Goal: Task Accomplishment & Management: Use online tool/utility

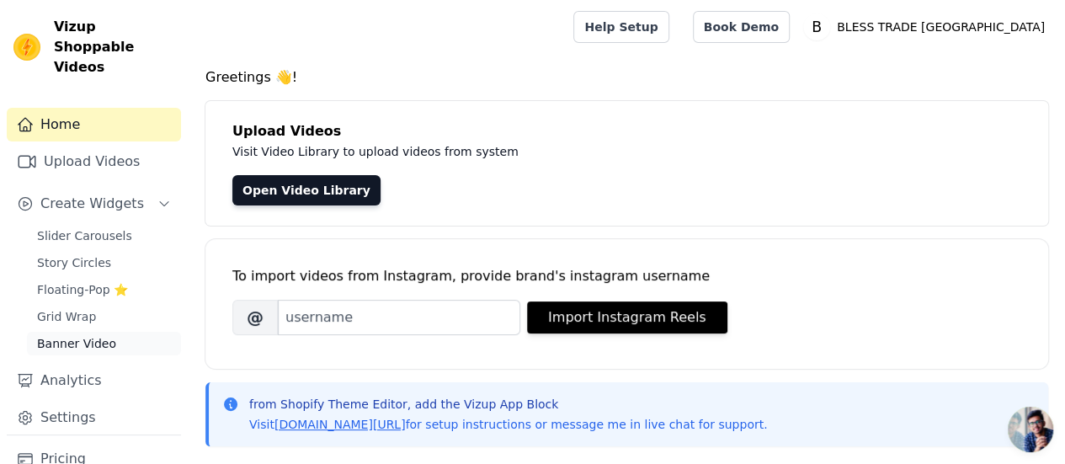
click at [66, 335] on span "Banner Video" at bounding box center [76, 343] width 79 height 17
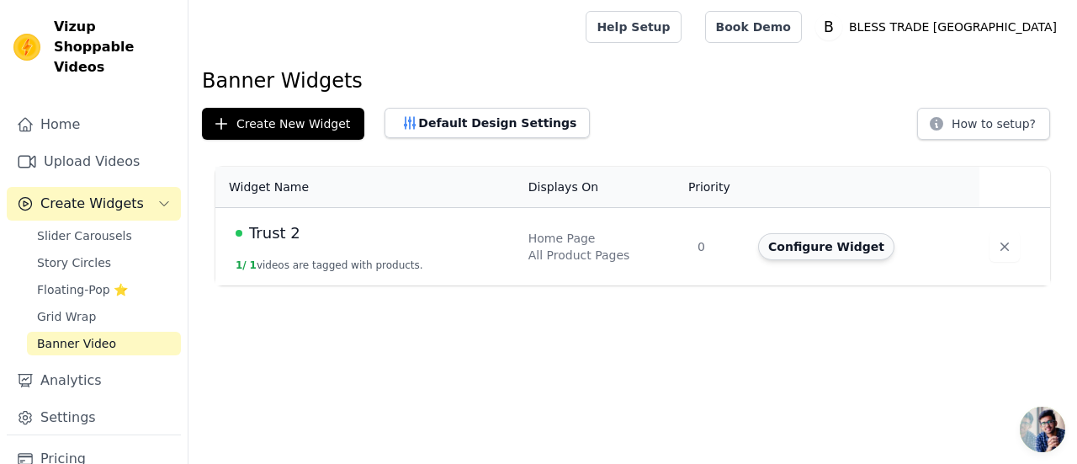
click at [808, 245] on button "Configure Widget" at bounding box center [826, 246] width 136 height 27
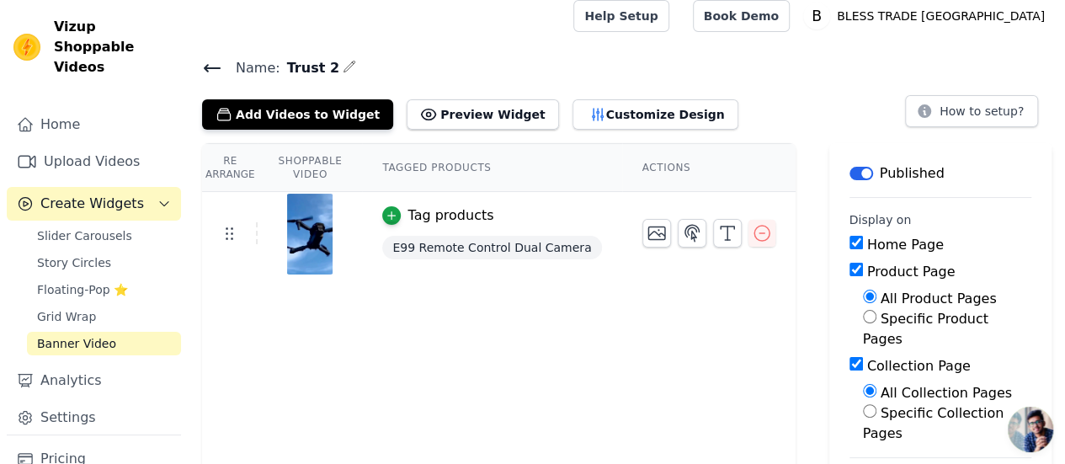
scroll to position [12, 0]
click at [229, 234] on icon at bounding box center [229, 232] width 20 height 20
click at [695, 166] on th "Actions" at bounding box center [708, 167] width 173 height 48
click at [428, 174] on th "Tagged Products" at bounding box center [491, 167] width 259 height 48
click at [446, 155] on th "Tagged Products" at bounding box center [491, 167] width 259 height 48
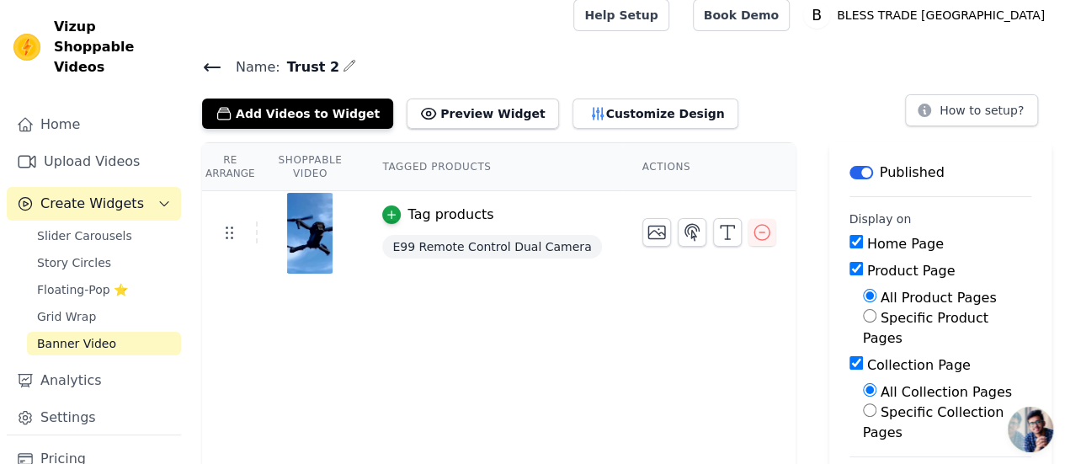
click at [483, 174] on th "Tagged Products" at bounding box center [491, 167] width 259 height 48
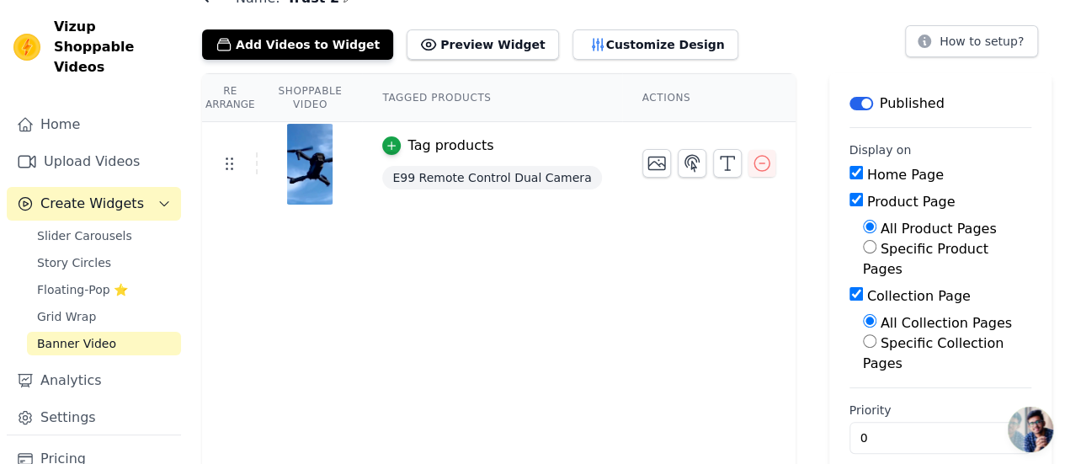
click at [439, 95] on th "Tagged Products" at bounding box center [491, 98] width 259 height 48
click at [397, 146] on icon "button" at bounding box center [391, 146] width 12 height 12
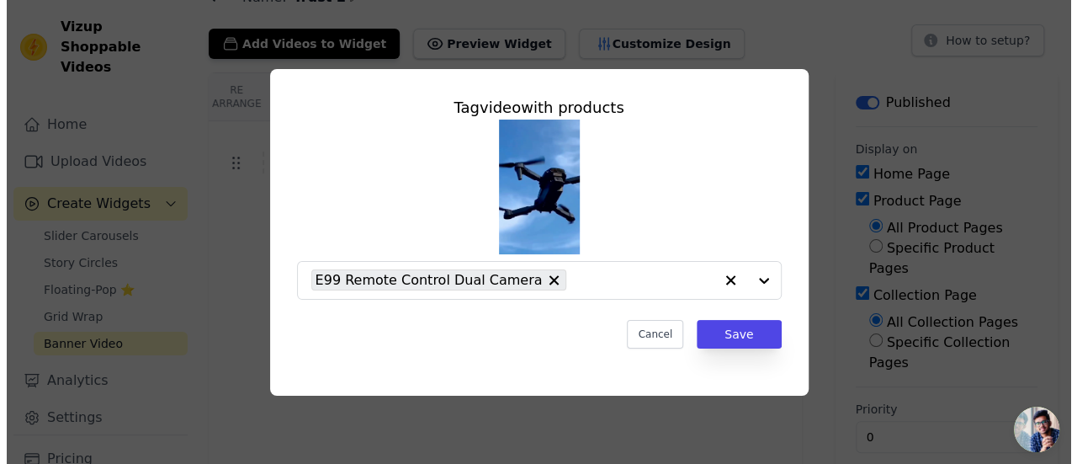
scroll to position [0, 0]
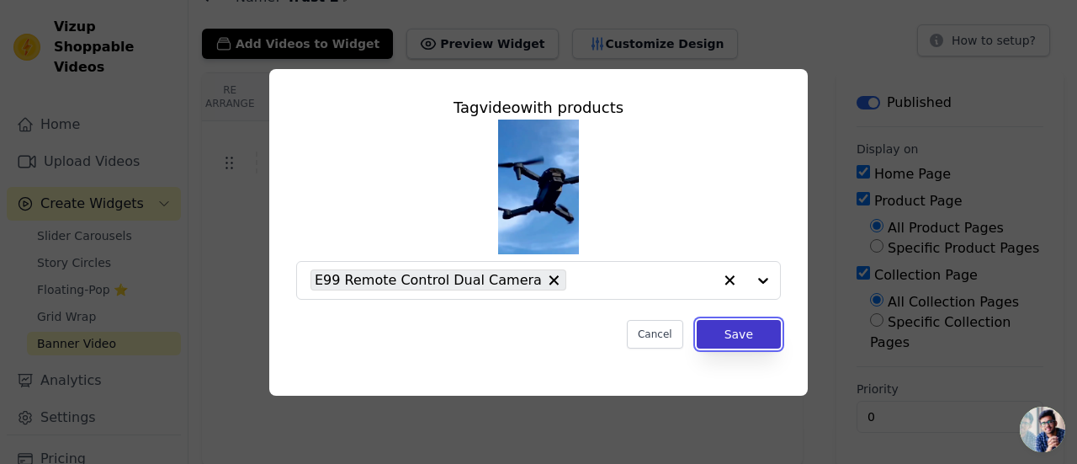
click at [731, 329] on button "Save" at bounding box center [739, 334] width 84 height 29
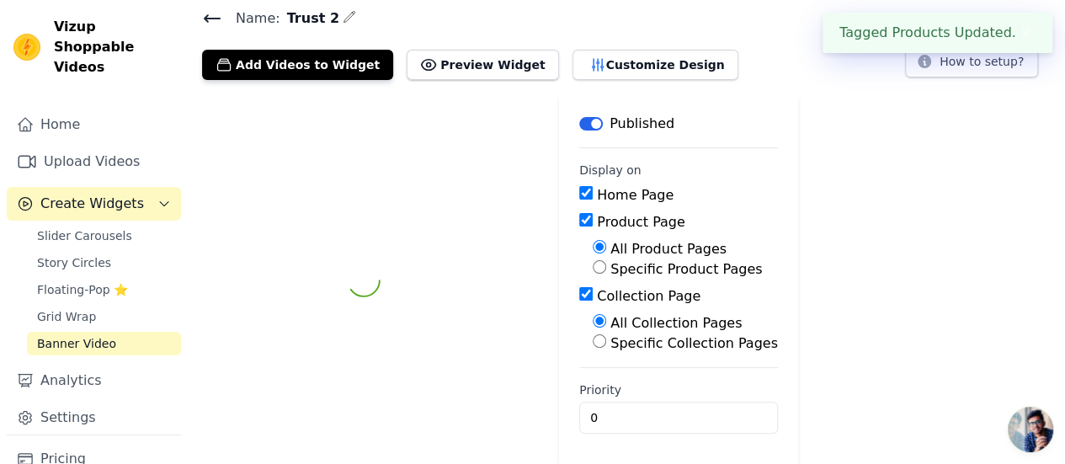
scroll to position [81, 0]
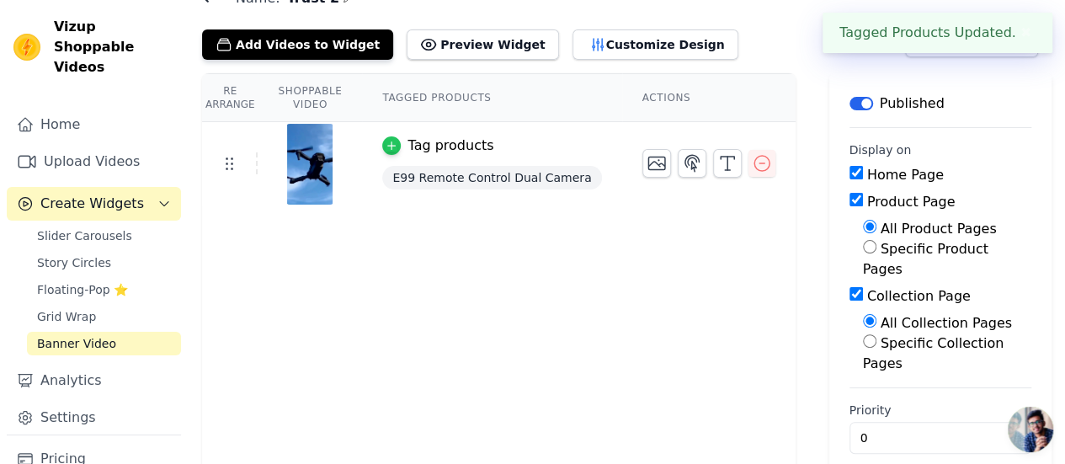
click at [397, 147] on icon "button" at bounding box center [391, 146] width 12 height 12
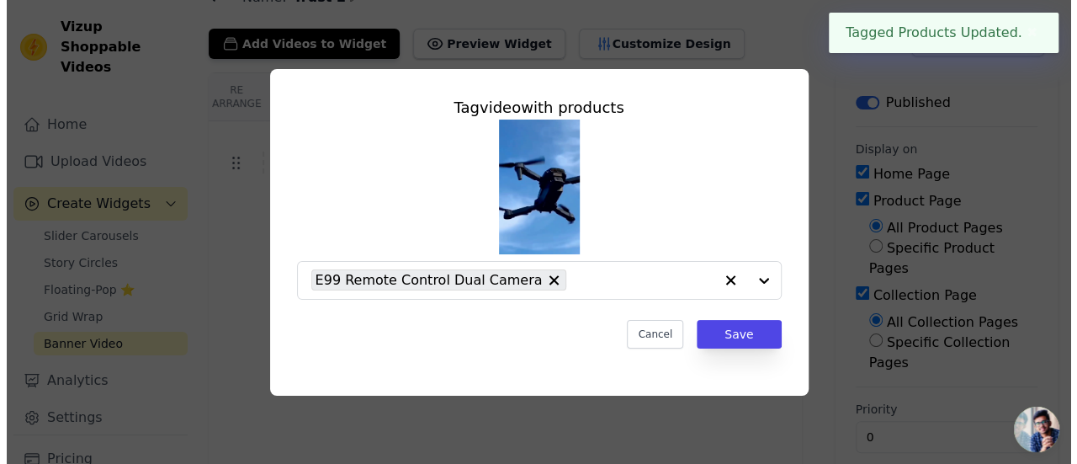
scroll to position [0, 0]
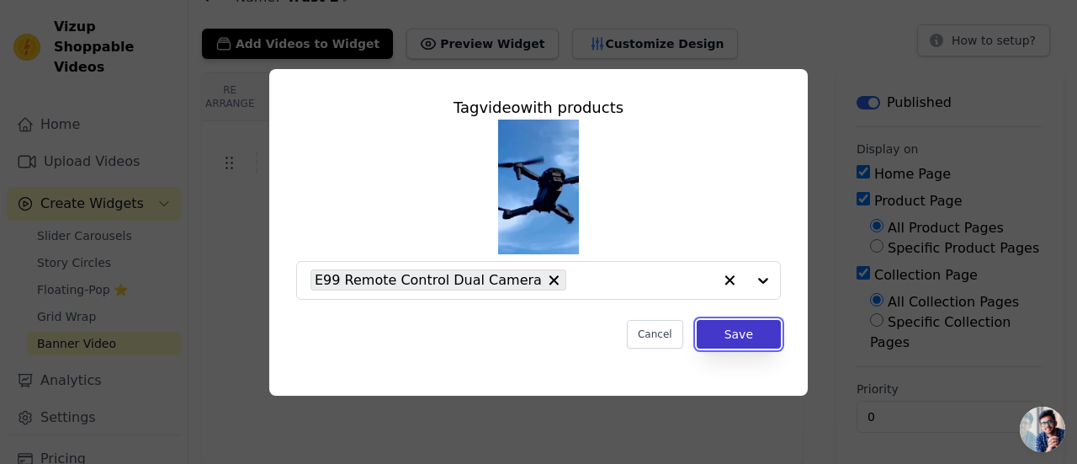
click at [729, 324] on button "Save" at bounding box center [739, 334] width 84 height 29
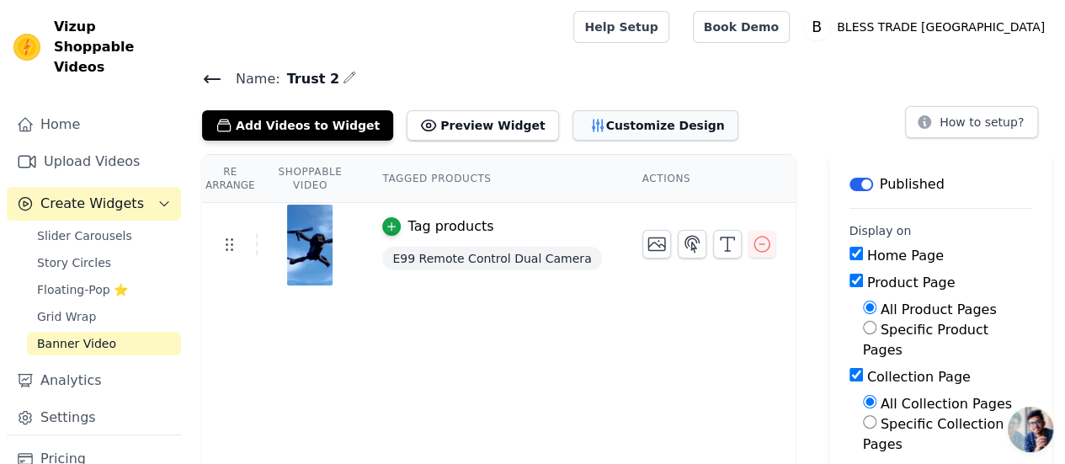
click at [589, 127] on icon "button" at bounding box center [597, 125] width 17 height 17
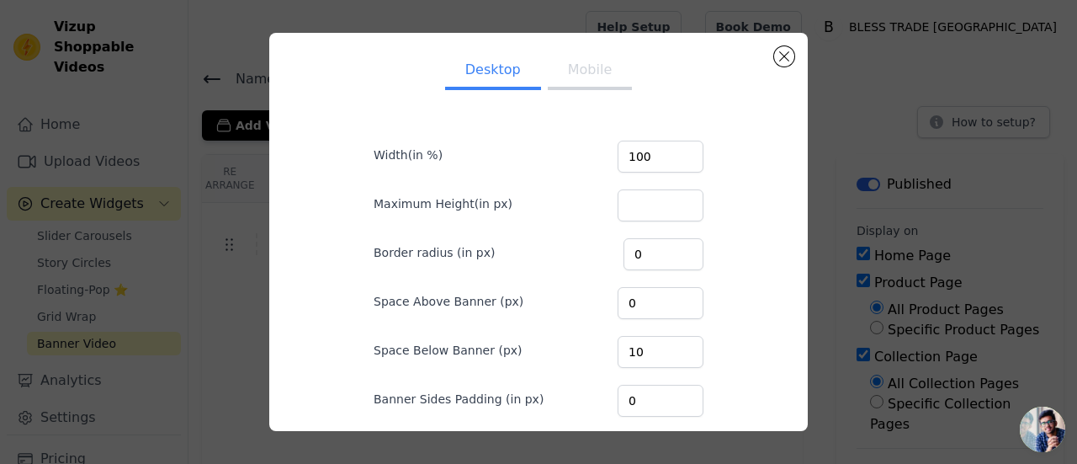
click at [566, 85] on button "Mobile" at bounding box center [590, 71] width 84 height 37
click at [497, 84] on button "Desktop" at bounding box center [493, 71] width 96 height 37
drag, startPoint x: 556, startPoint y: 79, endPoint x: 633, endPoint y: 162, distance: 113.1
click at [633, 162] on div "Desktop Mobile Width(in %) 100 Maximum Height(in px) Border radius (in px) 0 Sp…" at bounding box center [539, 324] width 384 height 557
click at [662, 159] on input "100" at bounding box center [661, 157] width 86 height 32
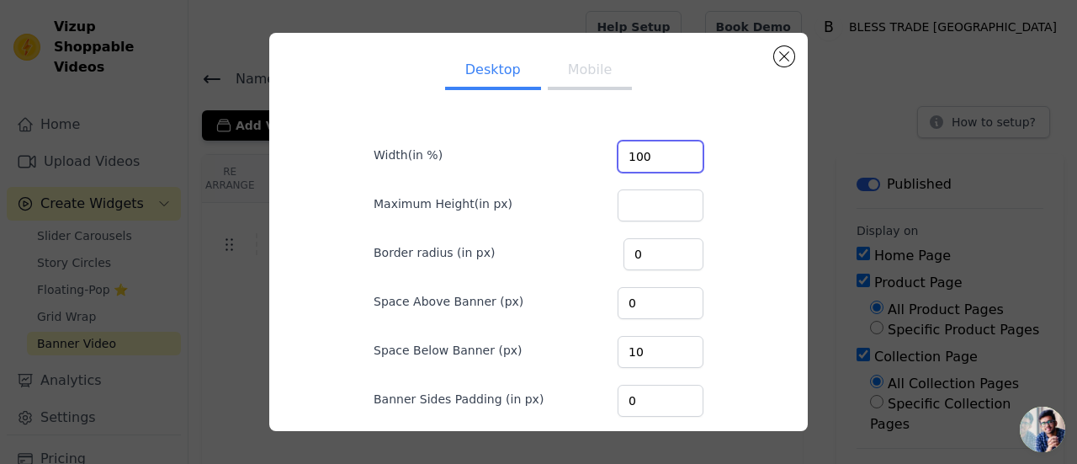
click at [662, 159] on input "100" at bounding box center [661, 157] width 86 height 32
type input "50"
click at [564, 83] on button "Mobile" at bounding box center [590, 71] width 84 height 37
click at [645, 164] on input "100" at bounding box center [661, 157] width 86 height 32
type input "1"
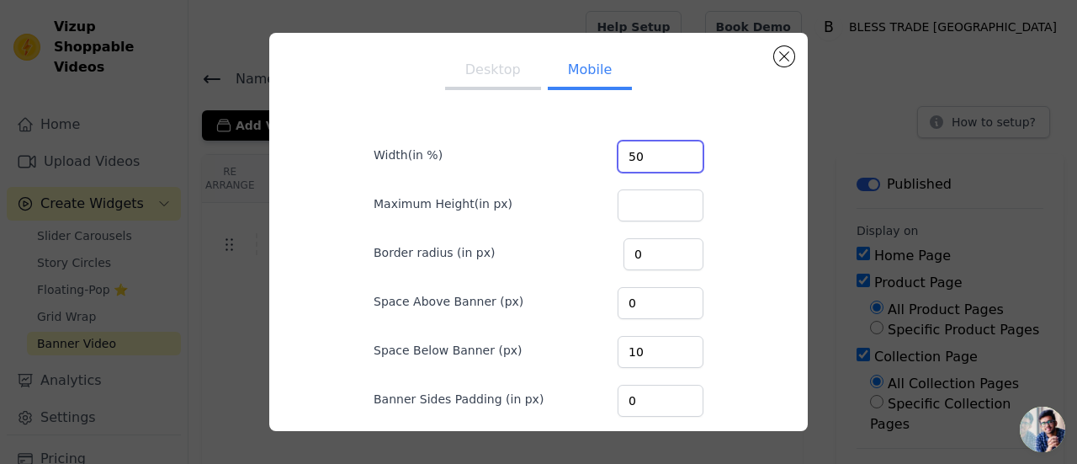
type input "50"
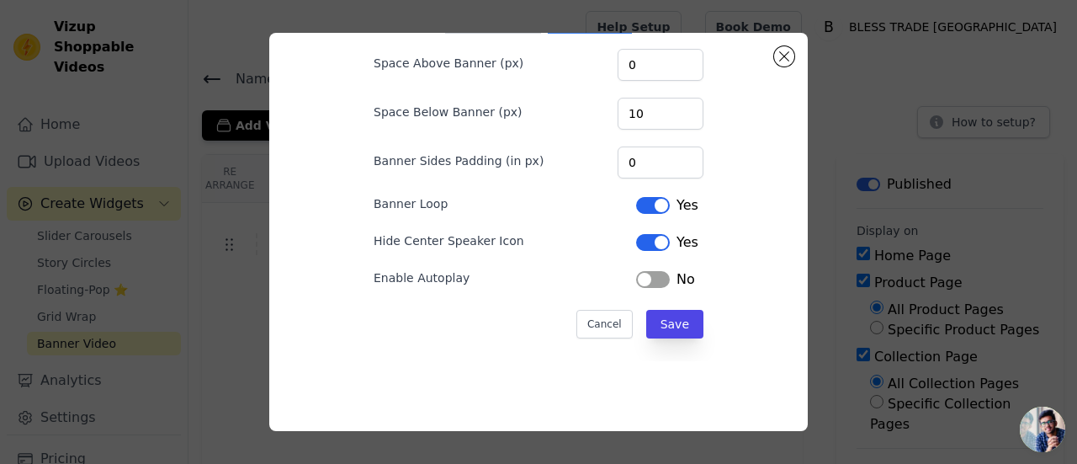
scroll to position [57, 0]
click at [670, 329] on button "Save" at bounding box center [674, 323] width 57 height 29
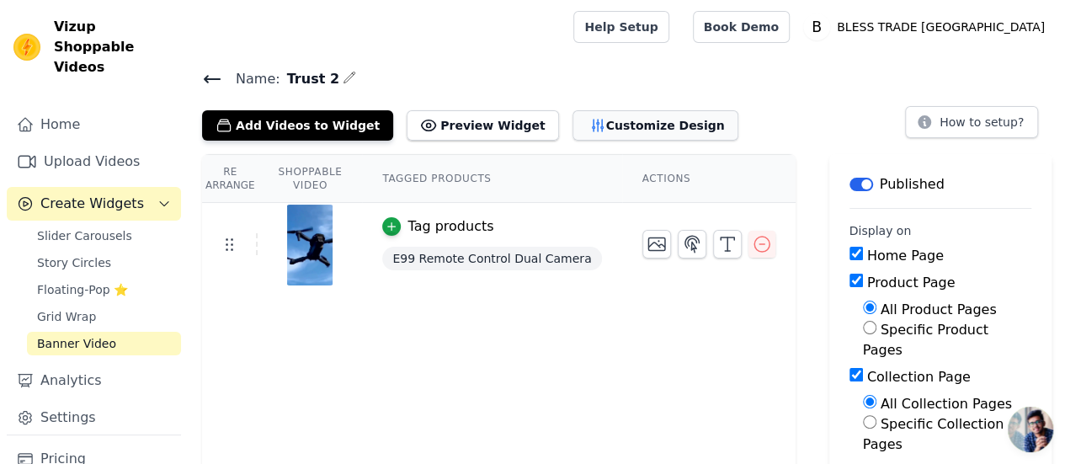
click at [579, 116] on button "Customize Design" at bounding box center [655, 125] width 166 height 30
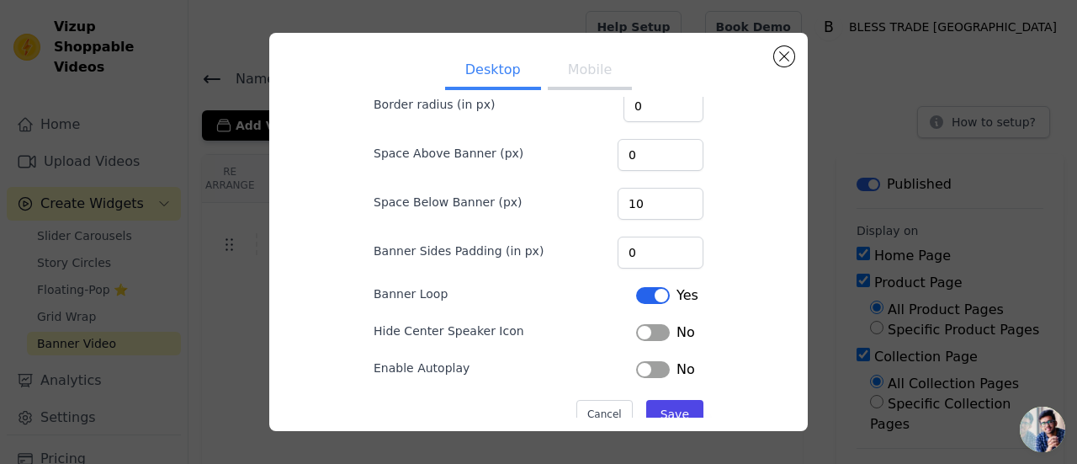
scroll to position [182, 0]
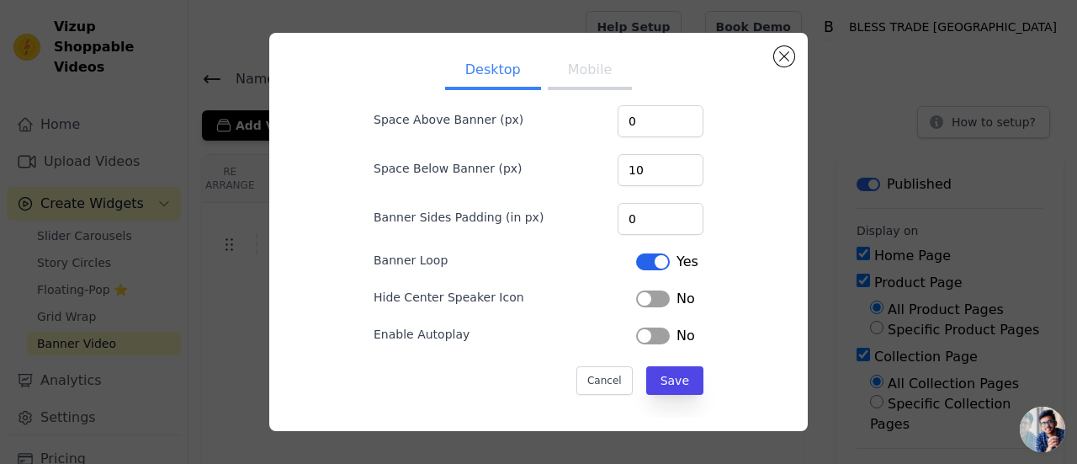
click at [559, 69] on button "Mobile" at bounding box center [590, 71] width 84 height 37
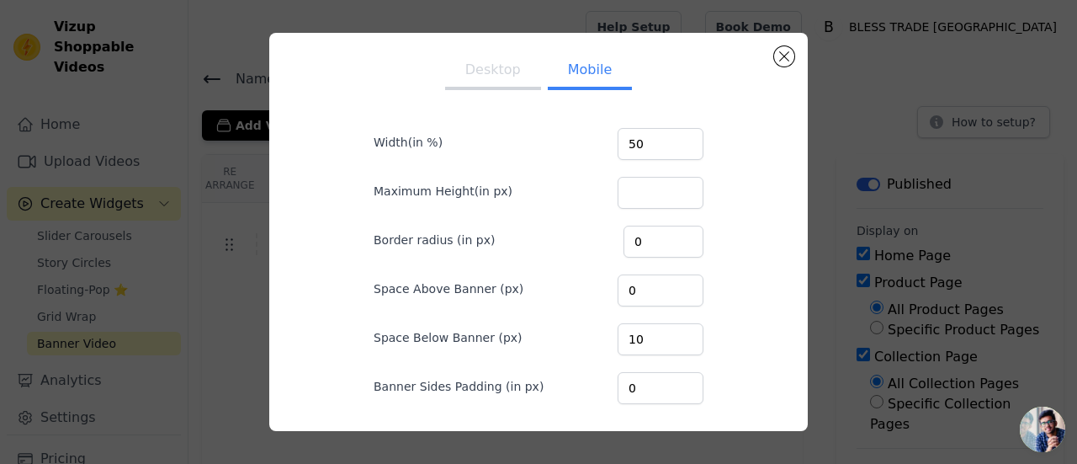
scroll to position [0, 0]
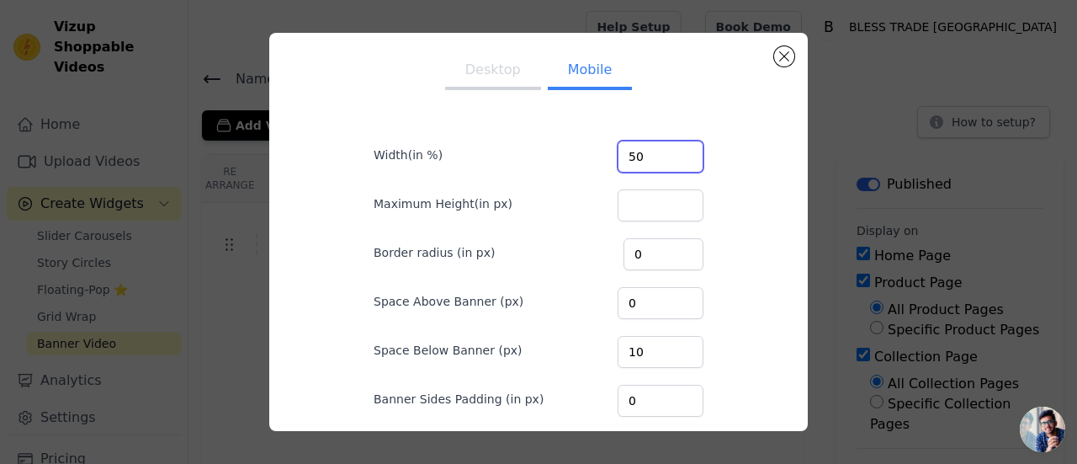
click at [643, 154] on input "50" at bounding box center [661, 157] width 86 height 32
click at [783, 60] on button "Close modal" at bounding box center [784, 56] width 20 height 20
